Goal: Find contact information

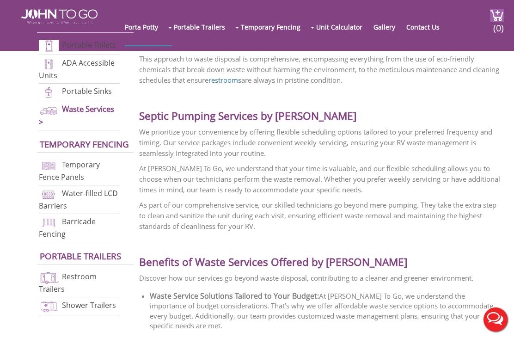
scroll to position [1032, 0]
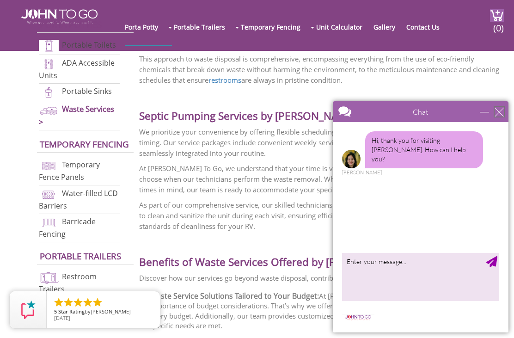
click at [502, 109] on div "close" at bounding box center [498, 111] width 9 height 9
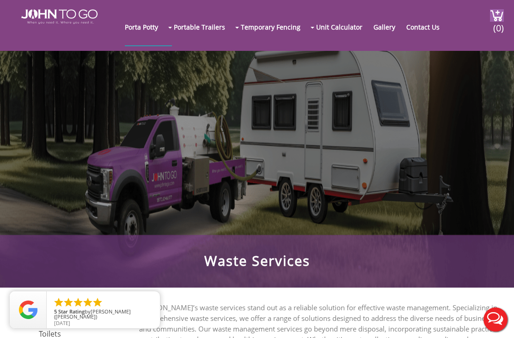
scroll to position [0, 0]
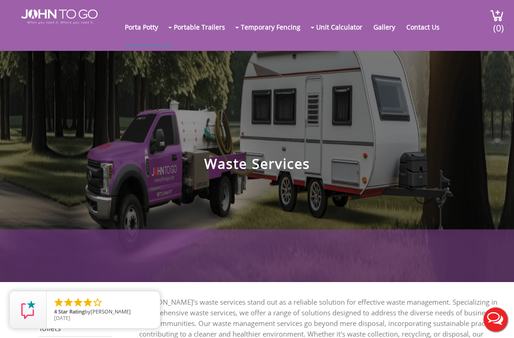
click at [438, 24] on link "Contact Us" at bounding box center [427, 26] width 43 height 37
